Goal: Transaction & Acquisition: Purchase product/service

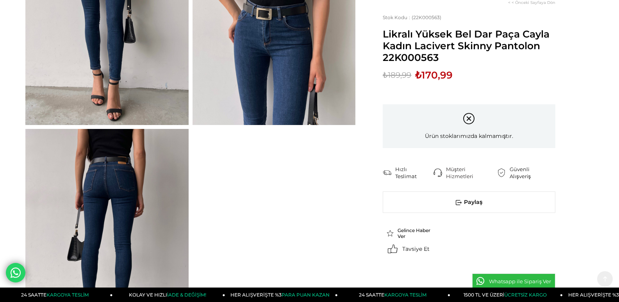
scroll to position [156, 0]
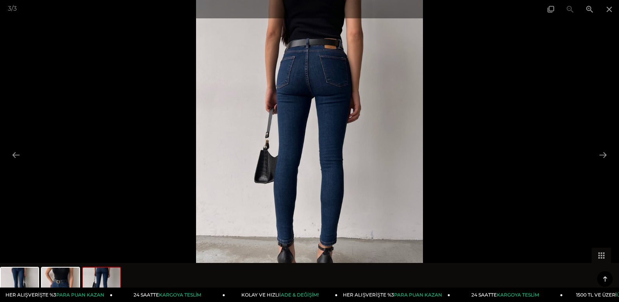
click at [311, 83] on img at bounding box center [309, 151] width 227 height 302
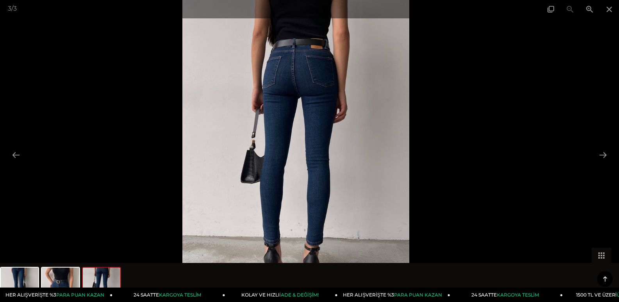
drag, startPoint x: 311, startPoint y: 83, endPoint x: 297, endPoint y: 103, distance: 24.9
click at [298, 121] on img at bounding box center [296, 151] width 227 height 302
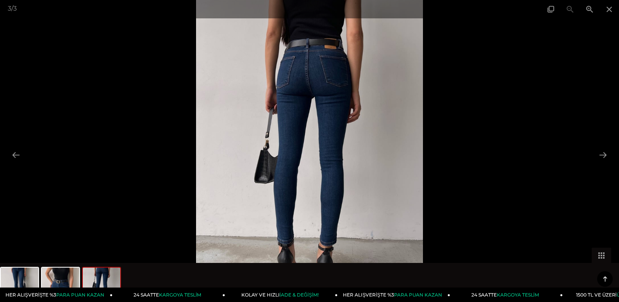
click at [297, 85] on img at bounding box center [309, 151] width 227 height 302
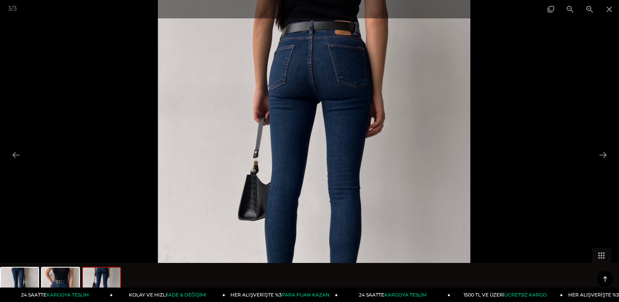
click at [304, 94] on img at bounding box center [314, 176] width 313 height 417
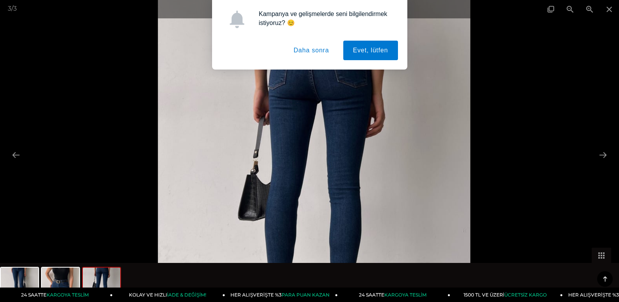
click at [304, 94] on img at bounding box center [314, 176] width 313 height 417
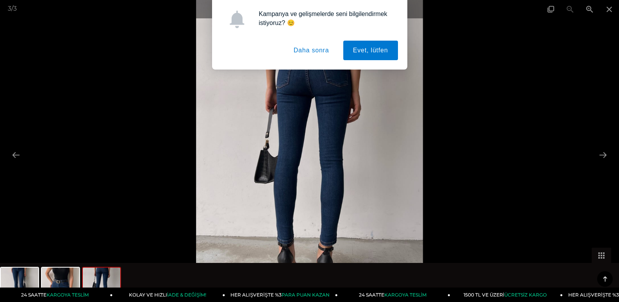
click at [314, 50] on button "Daha sonra" at bounding box center [311, 51] width 55 height 20
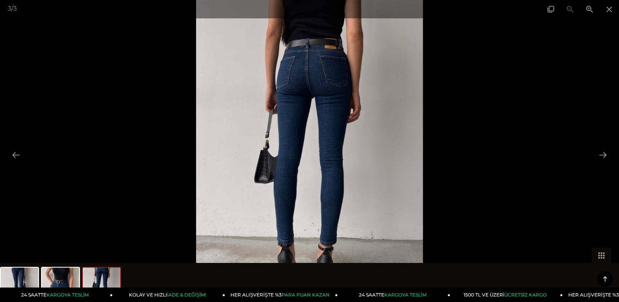
click at [314, 50] on img at bounding box center [309, 151] width 227 height 302
click at [317, 66] on img at bounding box center [309, 151] width 227 height 302
